Goal: Leave review/rating: Share an evaluation or opinion about a product, service, or content

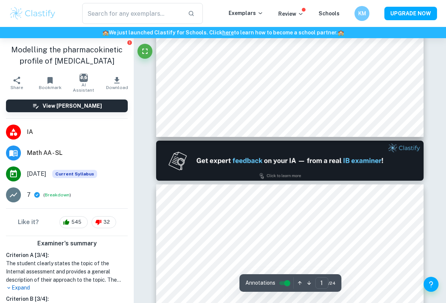
type input "2"
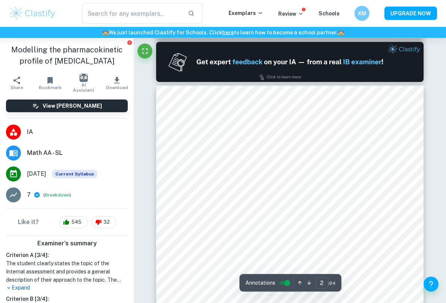
scroll to position [386, 0]
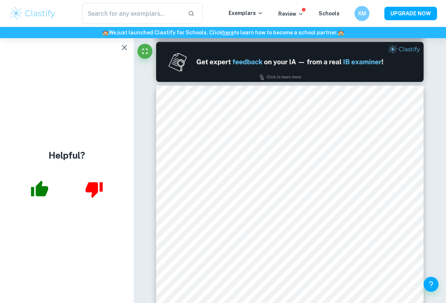
click at [122, 46] on icon "button" at bounding box center [124, 47] width 9 height 9
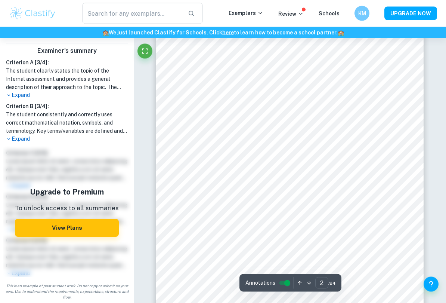
scroll to position [504, 0]
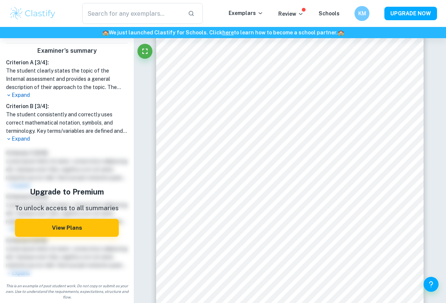
click at [329, 16] on link "Schools" at bounding box center [329, 13] width 21 height 6
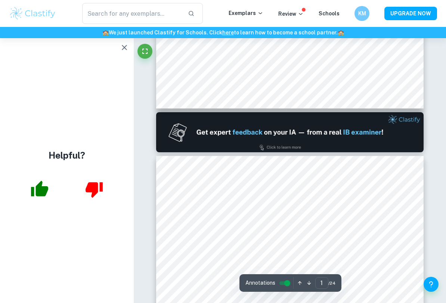
type input "2"
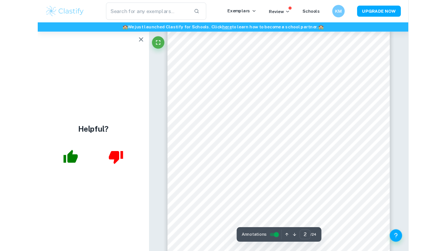
scroll to position [487, 0]
